Goal: Contribute content: Add original content to the website for others to see

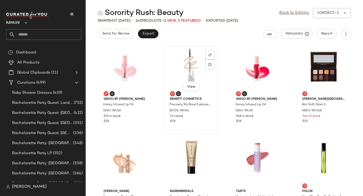
click at [192, 59] on div "View" at bounding box center [191, 71] width 51 height 47
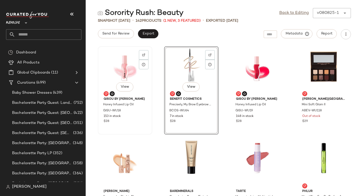
click at [135, 72] on div "View" at bounding box center [125, 71] width 51 height 47
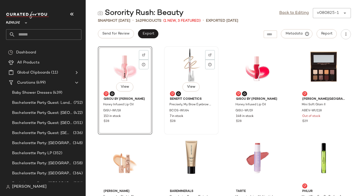
click at [181, 72] on div "View" at bounding box center [191, 71] width 51 height 47
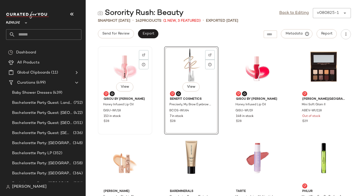
click at [135, 67] on div "View" at bounding box center [125, 71] width 51 height 47
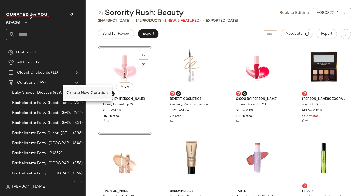
click at [70, 94] on span "Create New Curation" at bounding box center [87, 93] width 41 height 4
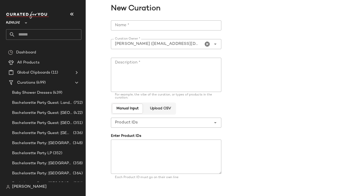
click at [136, 29] on input "Name *" at bounding box center [166, 25] width 111 height 10
paste input "**********"
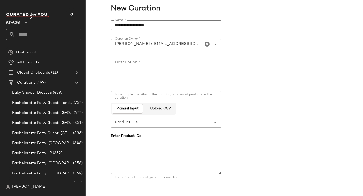
type input "**********"
click at [135, 77] on textarea "Description *" at bounding box center [166, 75] width 111 height 34
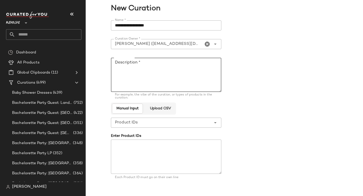
paste textarea "**********"
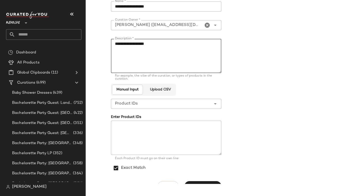
scroll to position [29, 0]
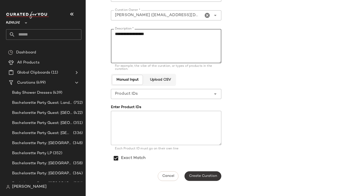
type textarea "**********"
click at [201, 173] on button "Create Curation" at bounding box center [203, 177] width 37 height 10
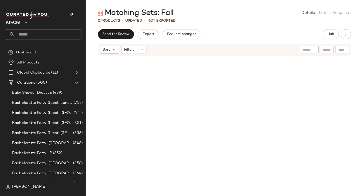
click at [191, 63] on div at bounding box center [225, 123] width 278 height 134
click at [330, 36] on span "Hub" at bounding box center [331, 34] width 7 height 4
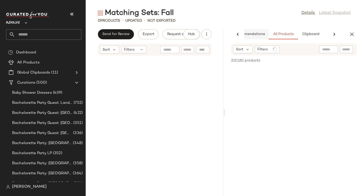
scroll to position [0, 25]
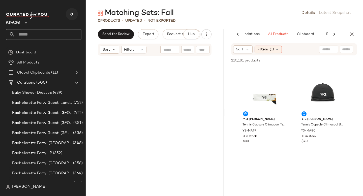
click at [71, 14] on icon "button" at bounding box center [72, 14] width 6 height 6
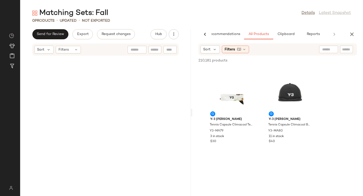
scroll to position [0, 12]
click at [239, 49] on span "(1)" at bounding box center [239, 49] width 4 height 5
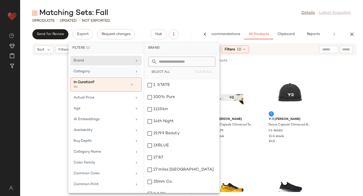
click at [99, 70] on div "Category" at bounding box center [103, 71] width 59 height 5
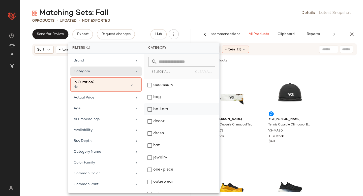
click at [150, 116] on div "bottom" at bounding box center [181, 122] width 75 height 12
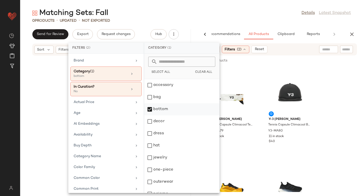
scroll to position [68, 0]
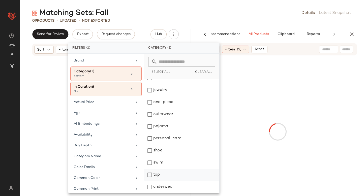
click at [150, 181] on div "top" at bounding box center [181, 187] width 75 height 12
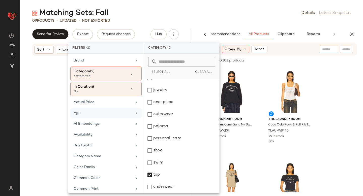
click at [91, 113] on div "Age" at bounding box center [103, 113] width 59 height 5
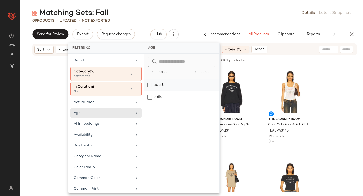
click at [158, 91] on div "adult" at bounding box center [181, 97] width 75 height 12
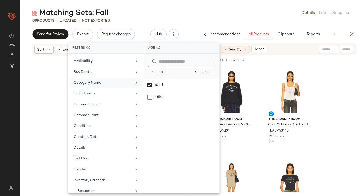
scroll to position [84, 0]
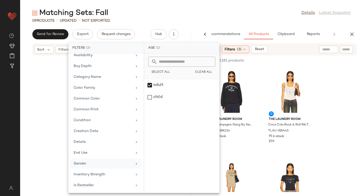
click at [85, 162] on div "Gender" at bounding box center [103, 163] width 59 height 5
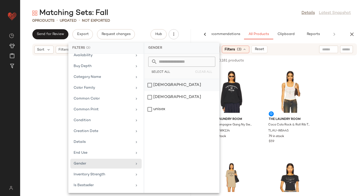
click at [156, 91] on div "female" at bounding box center [181, 97] width 75 height 12
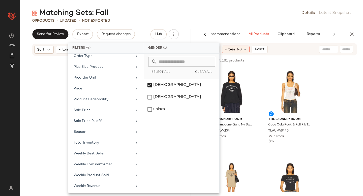
scroll to position [252, 0]
click at [90, 111] on div "Sale Price" at bounding box center [103, 109] width 59 height 5
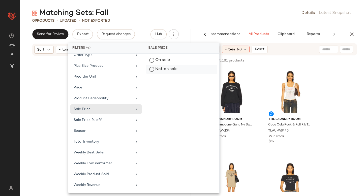
click at [157, 73] on div "Not on sale" at bounding box center [181, 69] width 71 height 9
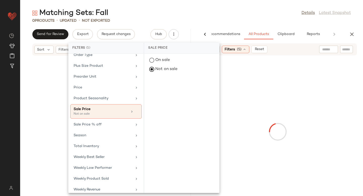
scroll to position [256, 0]
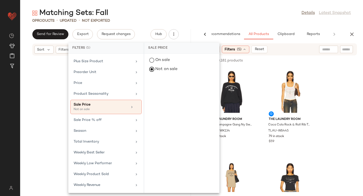
click at [266, 61] on div "17,571 of 210,181 products • 0 selected" at bounding box center [232, 60] width 67 height 5
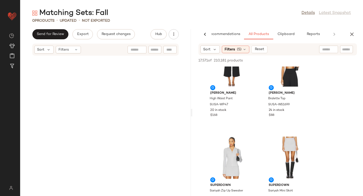
scroll to position [299, 0]
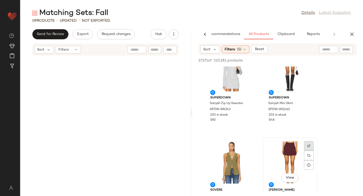
click at [307, 151] on div at bounding box center [309, 156] width 10 height 10
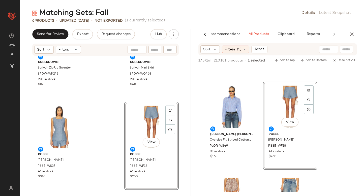
scroll to position [0, 0]
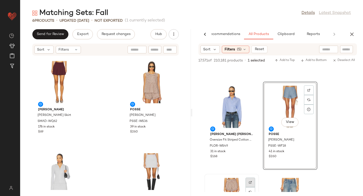
click at [249, 187] on div at bounding box center [251, 192] width 10 height 10
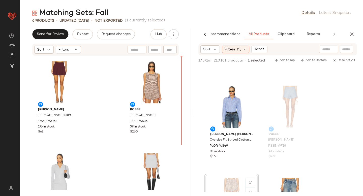
drag, startPoint x: 232, startPoint y: 187, endPoint x: 230, endPoint y: 184, distance: 4.0
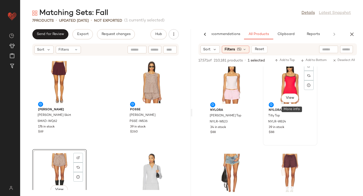
scroll to position [1673, 0]
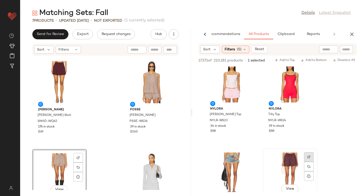
click at [308, 157] on img at bounding box center [309, 157] width 3 height 3
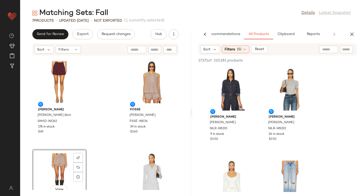
scroll to position [2217, 0]
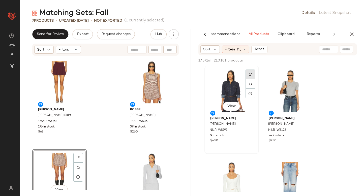
click at [253, 79] on div at bounding box center [251, 84] width 10 height 10
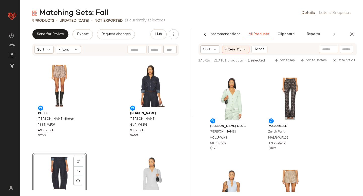
scroll to position [2495, 0]
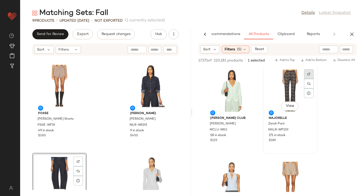
click at [308, 74] on img at bounding box center [309, 74] width 3 height 3
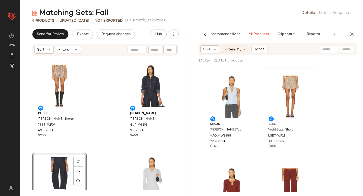
scroll to position [2569, 0]
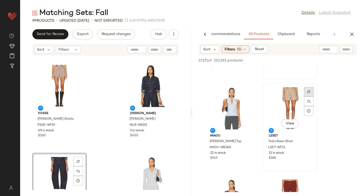
click at [308, 92] on img at bounding box center [309, 91] width 3 height 3
click at [275, 141] on span "Yoshi Boxer Short" at bounding box center [281, 142] width 25 height 5
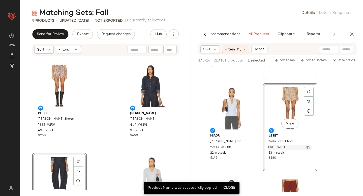
click at [277, 147] on span "LSET-WF11" at bounding box center [277, 148] width 17 height 5
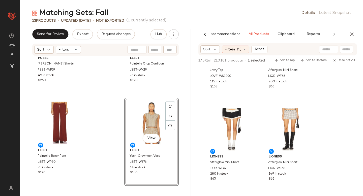
scroll to position [3012, 0]
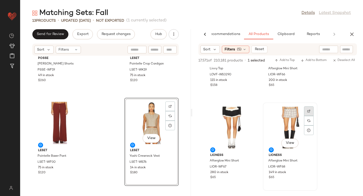
click at [308, 112] on img at bounding box center [309, 111] width 3 height 3
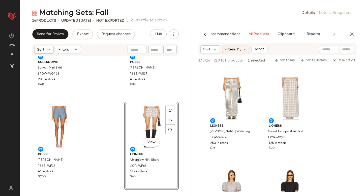
scroll to position [3217, 0]
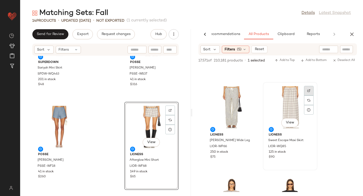
click at [308, 96] on div at bounding box center [309, 101] width 10 height 10
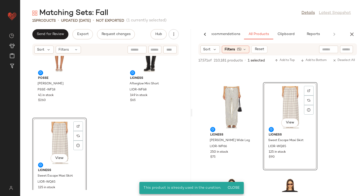
scroll to position [512, 0]
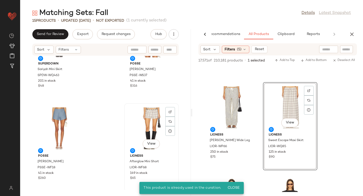
click at [147, 116] on div "View" at bounding box center [151, 128] width 51 height 47
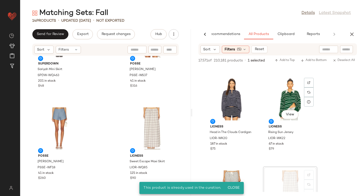
scroll to position [3129, 0]
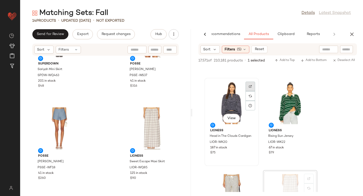
click at [249, 91] on div at bounding box center [251, 96] width 10 height 10
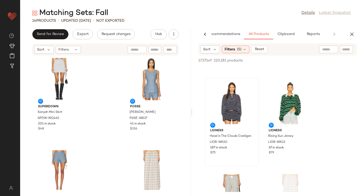
scroll to position [440, 0]
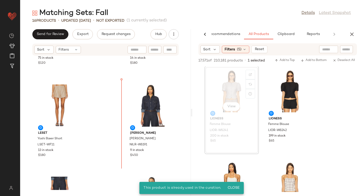
scroll to position [228, 0]
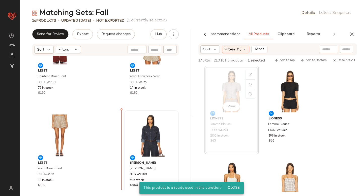
drag, startPoint x: 143, startPoint y: 125, endPoint x: 126, endPoint y: 142, distance: 23.7
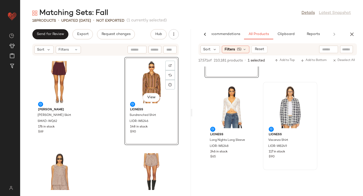
scroll to position [3588, 0]
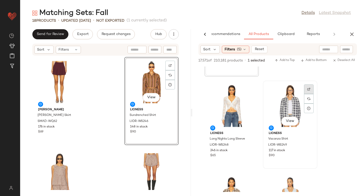
click at [310, 90] on img at bounding box center [309, 89] width 3 height 3
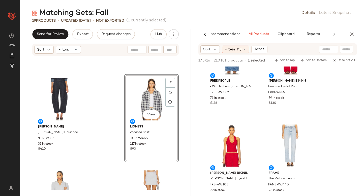
scroll to position [4286, 0]
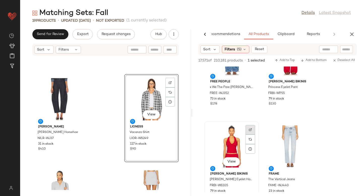
click at [248, 135] on div at bounding box center [251, 140] width 10 height 10
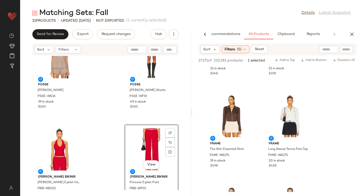
scroll to position [4687, 0]
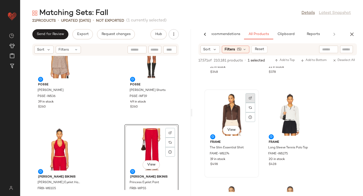
click at [248, 103] on div at bounding box center [251, 108] width 10 height 10
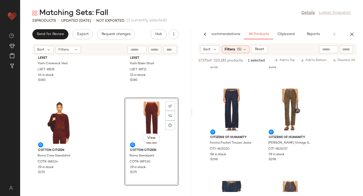
scroll to position [5334, 0]
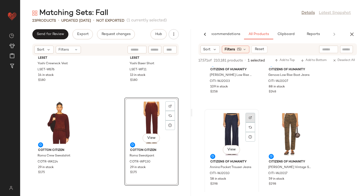
click at [253, 123] on div at bounding box center [251, 128] width 10 height 10
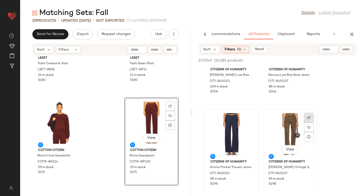
click at [309, 123] on div at bounding box center [309, 128] width 10 height 10
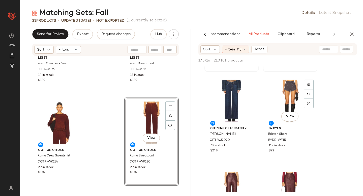
scroll to position [5457, 0]
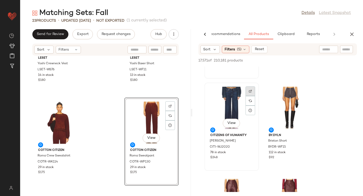
click at [251, 96] on div at bounding box center [251, 101] width 10 height 10
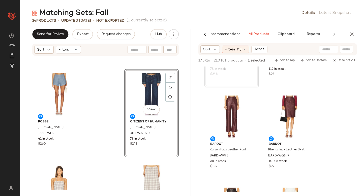
scroll to position [5535, 0]
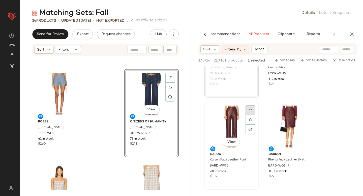
click at [249, 115] on div at bounding box center [251, 120] width 10 height 10
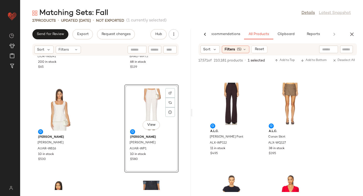
scroll to position [6229, 0]
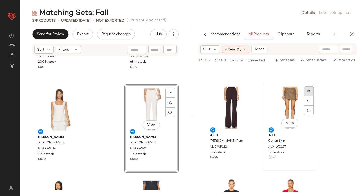
click at [308, 96] on div at bounding box center [309, 101] width 10 height 10
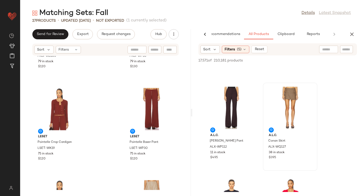
scroll to position [268, 0]
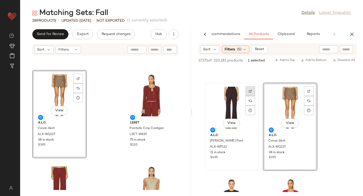
click at [252, 96] on div at bounding box center [251, 101] width 10 height 10
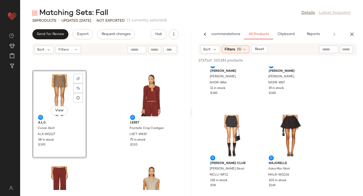
scroll to position [6972, 0]
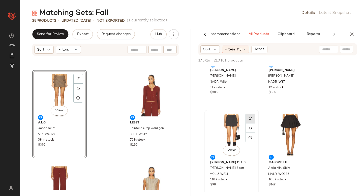
click at [252, 118] on img at bounding box center [250, 118] width 3 height 3
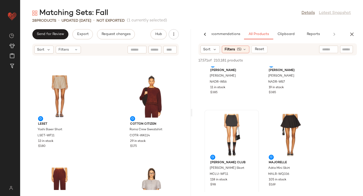
scroll to position [451, 0]
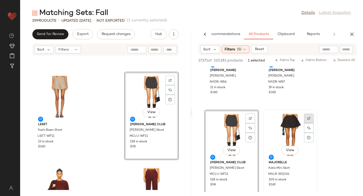
click at [309, 118] on img at bounding box center [309, 118] width 3 height 3
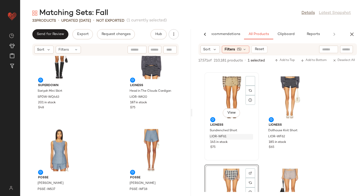
scroll to position [7587, 0]
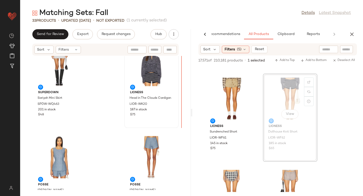
drag, startPoint x: 296, startPoint y: 86, endPoint x: 169, endPoint y: 85, distance: 126.4
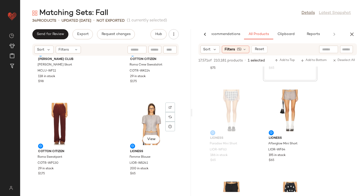
scroll to position [609, 0]
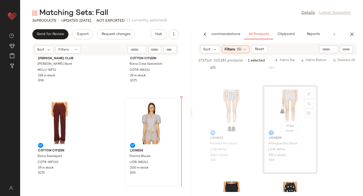
drag, startPoint x: 269, startPoint y: 107, endPoint x: 170, endPoint y: 136, distance: 103.4
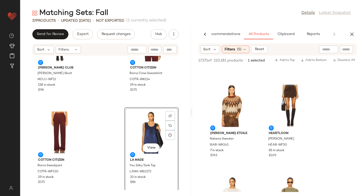
scroll to position [8345, 0]
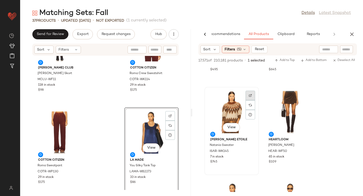
click at [253, 100] on div at bounding box center [251, 105] width 10 height 10
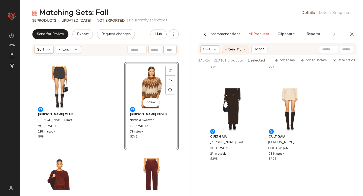
scroll to position [9408, 0]
click at [252, 98] on div at bounding box center [251, 103] width 10 height 10
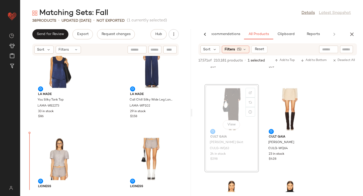
scroll to position [759, 0]
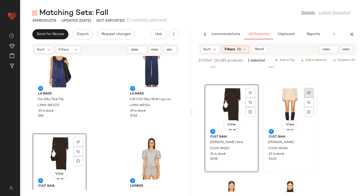
click at [309, 92] on img at bounding box center [309, 92] width 3 height 3
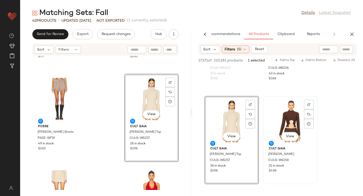
scroll to position [9616, 0]
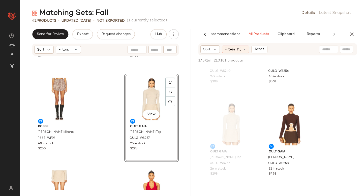
scroll to position [9598, 0]
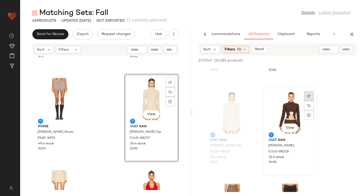
click at [312, 101] on div at bounding box center [309, 106] width 10 height 10
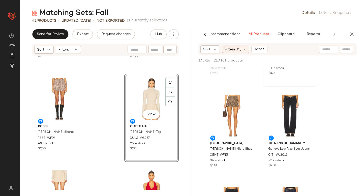
scroll to position [9693, 0]
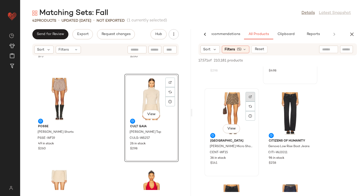
click at [246, 102] on div at bounding box center [251, 107] width 10 height 10
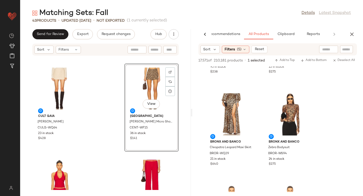
scroll to position [9983, 0]
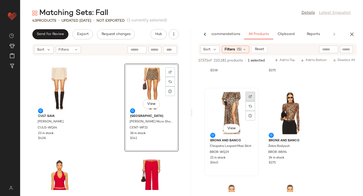
click at [248, 101] on div at bounding box center [251, 106] width 10 height 10
click at [215, 154] on span "BROR-WQ29" at bounding box center [219, 152] width 19 height 5
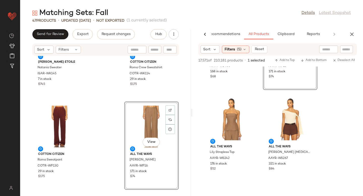
scroll to position [10792, 0]
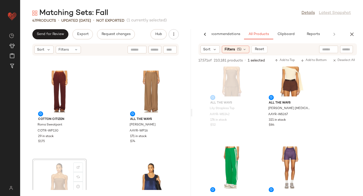
scroll to position [830, 0]
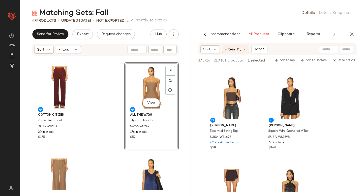
scroll to position [11348, 0]
click at [308, 81] on img at bounding box center [309, 81] width 3 height 3
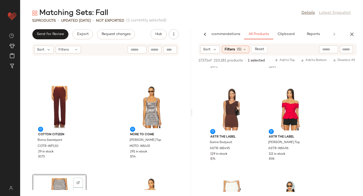
scroll to position [14986, 0]
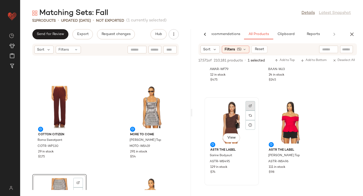
click at [246, 111] on div at bounding box center [251, 116] width 10 height 10
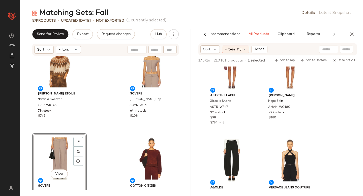
scroll to position [16209, 0]
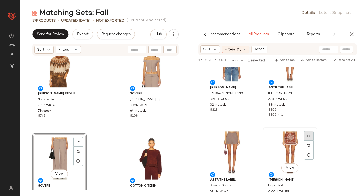
click at [306, 141] on div at bounding box center [309, 146] width 10 height 10
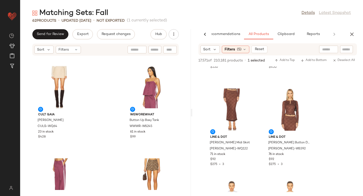
scroll to position [390, 0]
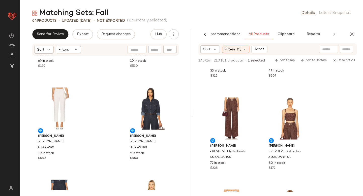
scroll to position [2111, 0]
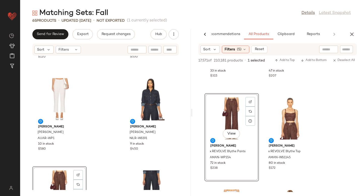
click at [61, 175] on div "View" at bounding box center [59, 191] width 51 height 47
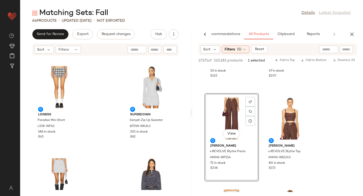
scroll to position [2454, 0]
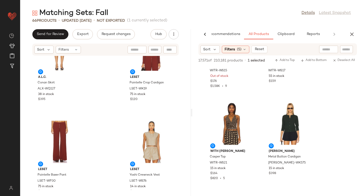
scroll to position [20383, 0]
click at [250, 106] on img at bounding box center [250, 107] width 3 height 3
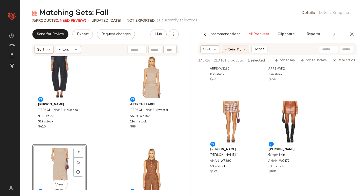
scroll to position [24437, 0]
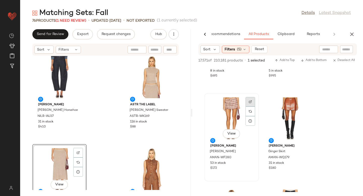
click at [251, 107] on div at bounding box center [251, 112] width 10 height 10
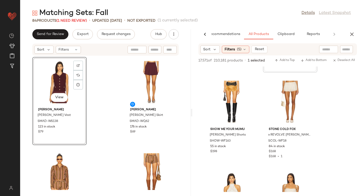
scroll to position [27824, 0]
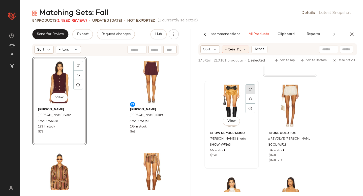
click at [249, 88] on img at bounding box center [250, 89] width 3 height 3
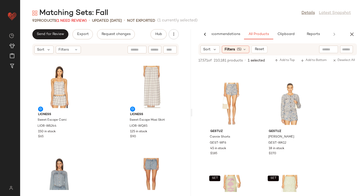
scroll to position [4062, 0]
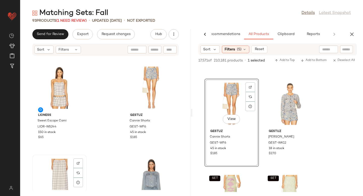
scroll to position [4063, 0]
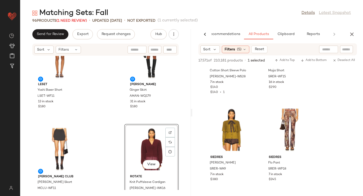
scroll to position [31201, 0]
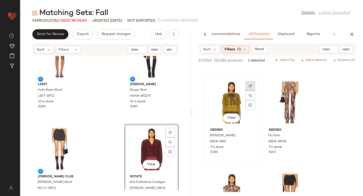
click at [251, 86] on img at bounding box center [250, 86] width 3 height 3
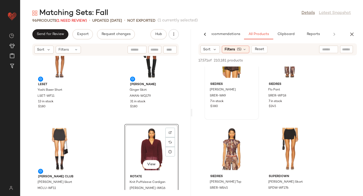
scroll to position [31251, 0]
click at [249, 137] on div at bounding box center [251, 142] width 10 height 10
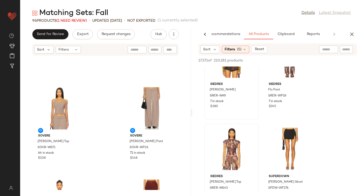
scroll to position [1454, 0]
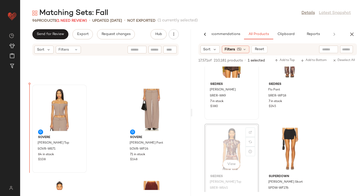
drag, startPoint x: 227, startPoint y: 153, endPoint x: 36, endPoint y: 129, distance: 192.6
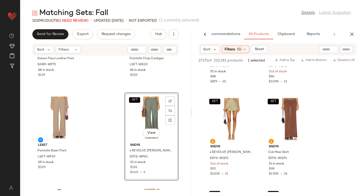
scroll to position [34080, 0]
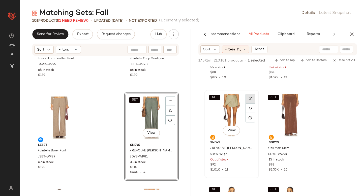
click at [249, 100] on img at bounding box center [250, 98] width 3 height 3
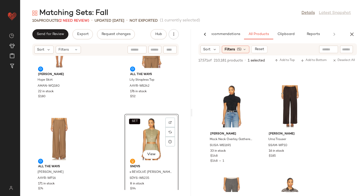
scroll to position [35816, 0]
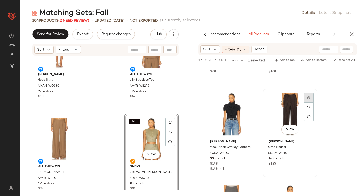
click at [309, 102] on div at bounding box center [309, 107] width 10 height 10
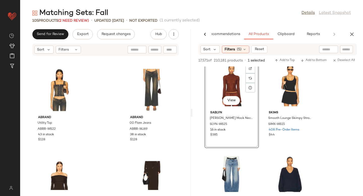
scroll to position [2632, 0]
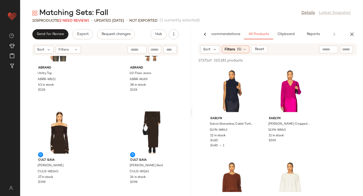
scroll to position [36229, 0]
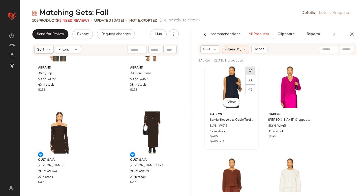
click at [251, 71] on img at bounding box center [250, 70] width 3 height 3
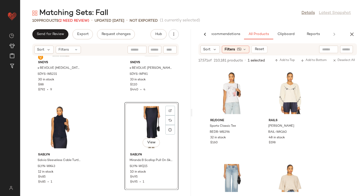
scroll to position [36701, 0]
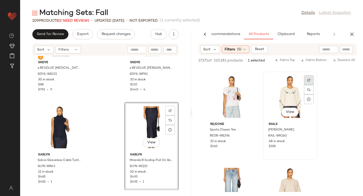
click at [310, 82] on img at bounding box center [309, 80] width 3 height 3
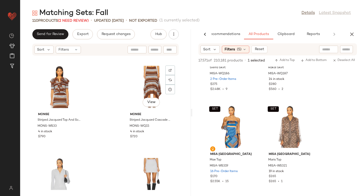
scroll to position [4181, 0]
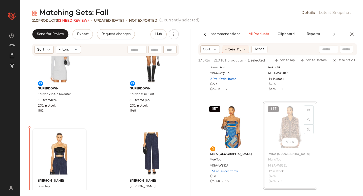
drag, startPoint x: 300, startPoint y: 119, endPoint x: 45, endPoint y: 150, distance: 256.7
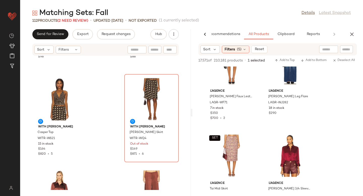
scroll to position [2497, 0]
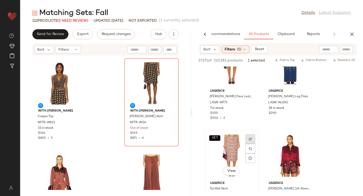
click at [250, 144] on div at bounding box center [251, 149] width 10 height 10
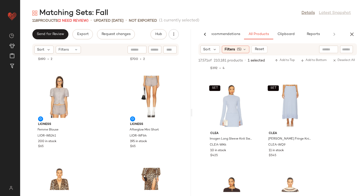
scroll to position [3204, 0]
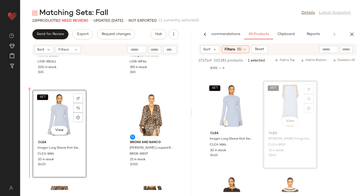
drag, startPoint x: 291, startPoint y: 102, endPoint x: 289, endPoint y: 102, distance: 2.8
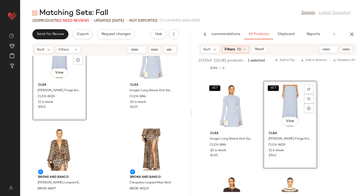
scroll to position [3258, 0]
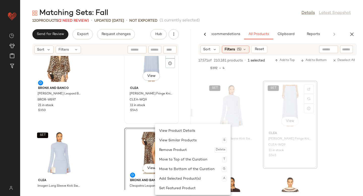
drag, startPoint x: 152, startPoint y: 135, endPoint x: 142, endPoint y: 109, distance: 27.8
click at [128, 146] on div "View" at bounding box center [151, 153] width 51 height 47
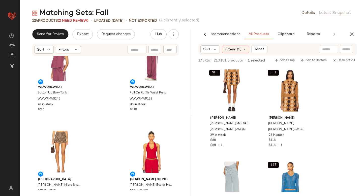
scroll to position [774, 0]
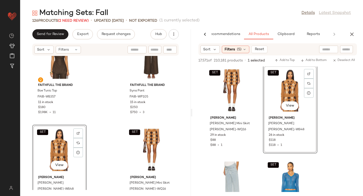
scroll to position [2417, 0]
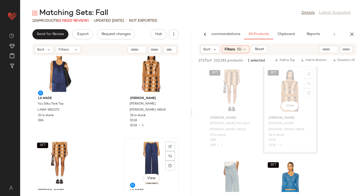
scroll to position [2417, 0]
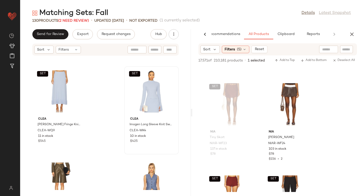
scroll to position [3589, 0]
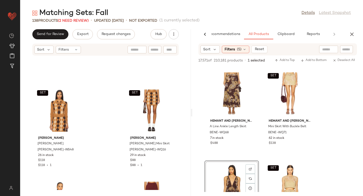
scroll to position [2412, 0]
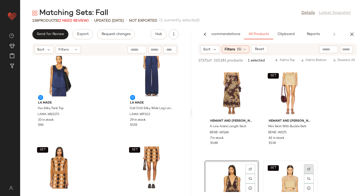
click at [308, 168] on img at bounding box center [309, 169] width 3 height 3
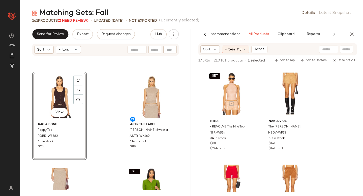
scroll to position [54823, 0]
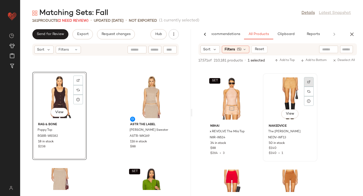
click at [310, 82] on img at bounding box center [309, 82] width 3 height 3
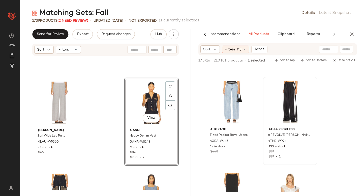
scroll to position [62338, 0]
click at [309, 86] on img at bounding box center [309, 85] width 3 height 3
click at [280, 142] on span "4THR-WP24" at bounding box center [278, 141] width 18 height 5
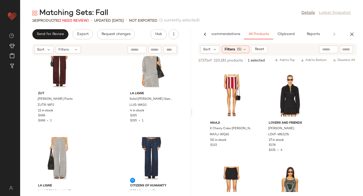
scroll to position [7685, 0]
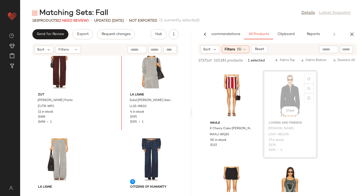
drag, startPoint x: 278, startPoint y: 92, endPoint x: 275, endPoint y: 92, distance: 3.0
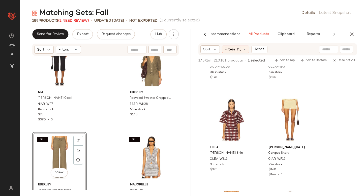
scroll to position [72249, 0]
click at [253, 109] on div at bounding box center [251, 114] width 10 height 10
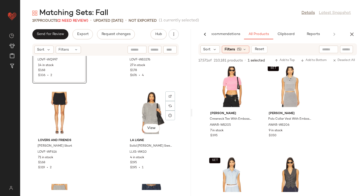
scroll to position [8280, 0]
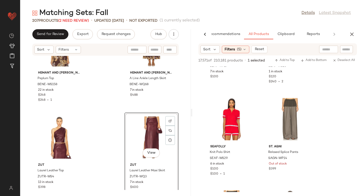
scroll to position [81789, 0]
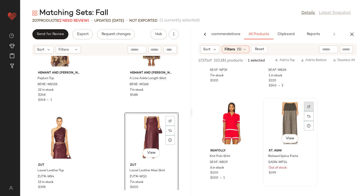
click at [306, 112] on div at bounding box center [309, 117] width 10 height 10
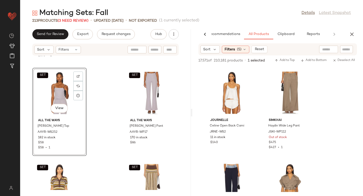
scroll to position [85930, 0]
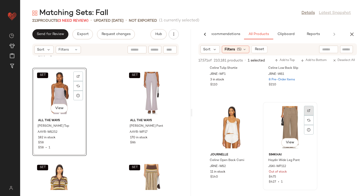
click at [309, 109] on img at bounding box center [309, 110] width 3 height 3
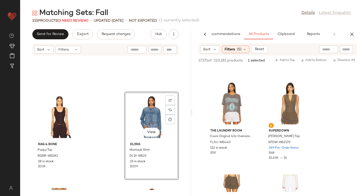
scroll to position [6432, 0]
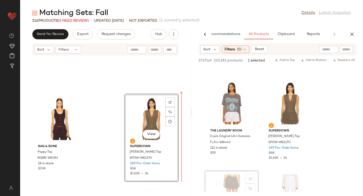
drag, startPoint x: 231, startPoint y: 176, endPoint x: 224, endPoint y: 174, distance: 7.4
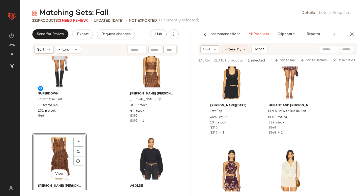
scroll to position [91284, 0]
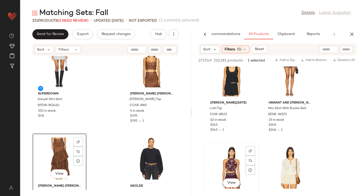
click at [256, 151] on div "View" at bounding box center [231, 167] width 51 height 47
click at [253, 156] on div at bounding box center [251, 161] width 10 height 10
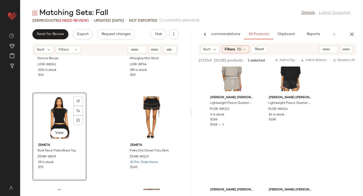
scroll to position [93222, 0]
